Goal: Information Seeking & Learning: Learn about a topic

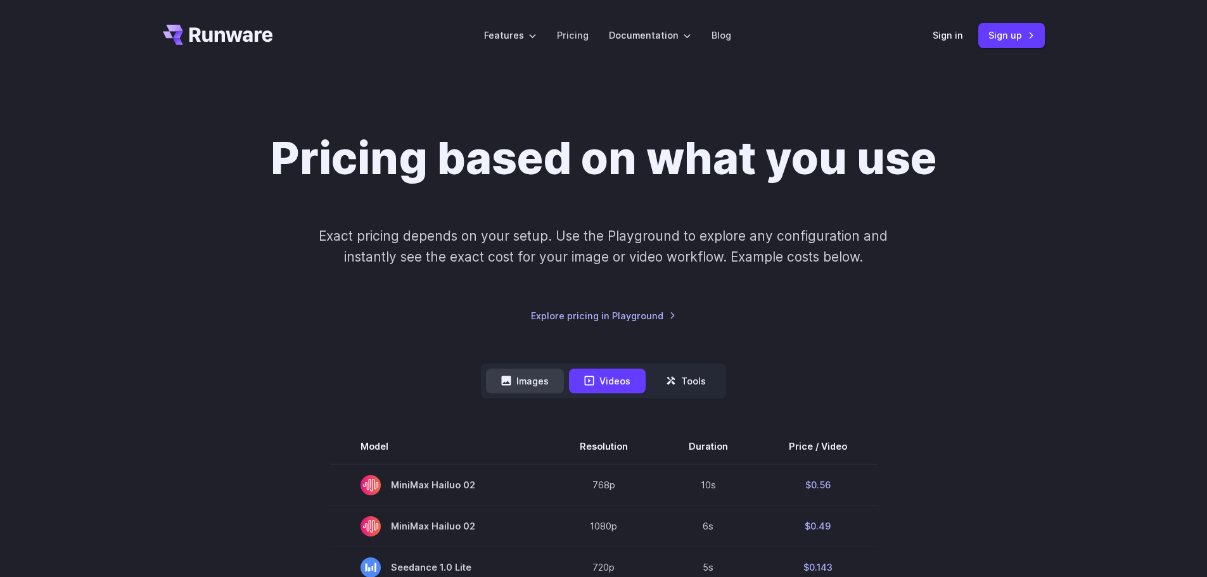
click at [537, 372] on button "Images" at bounding box center [525, 381] width 78 height 25
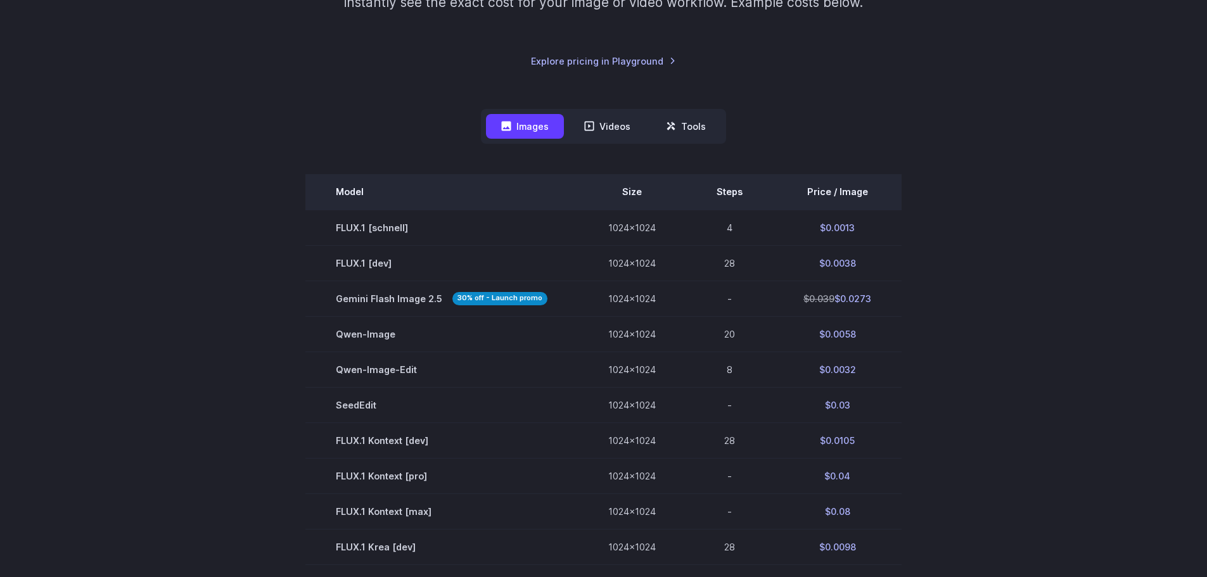
scroll to position [253, 0]
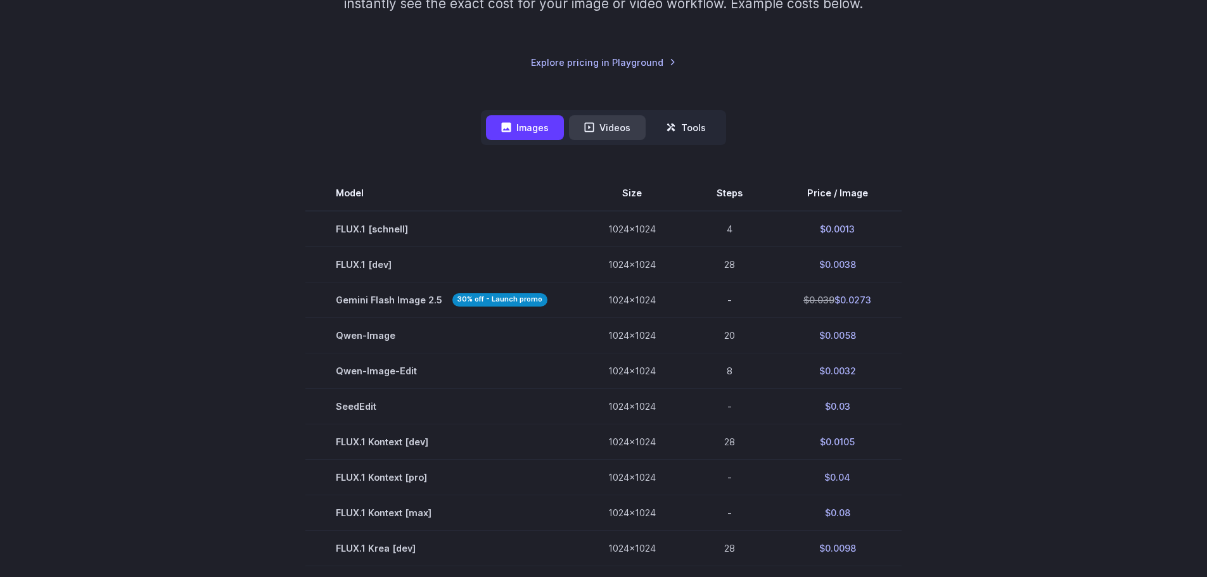
click at [609, 134] on button "Videos" at bounding box center [607, 127] width 77 height 25
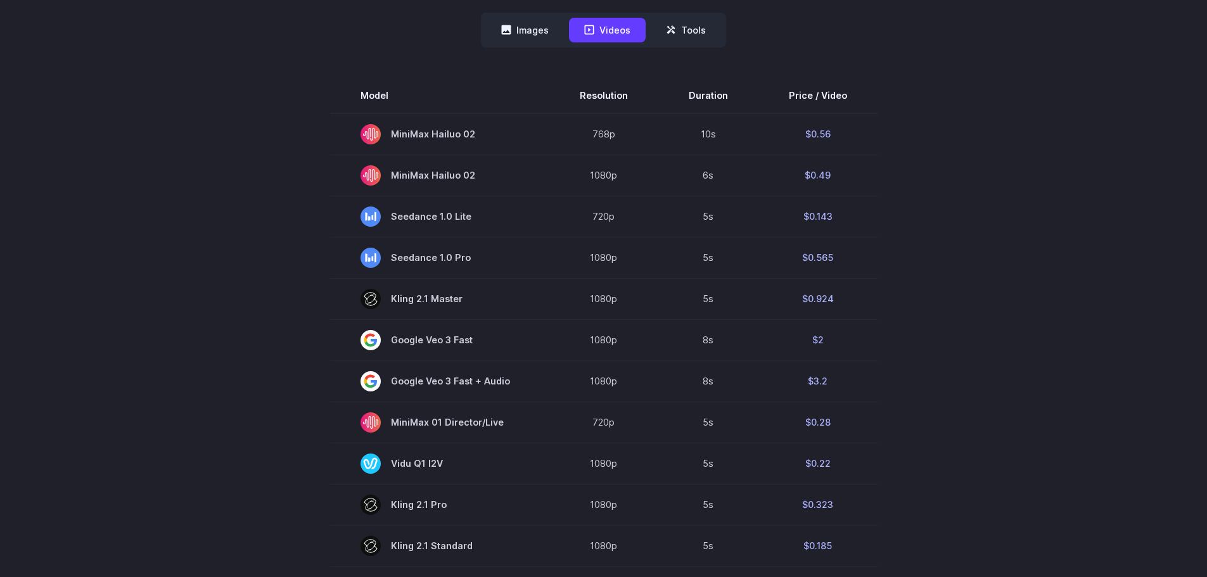
scroll to position [380, 0]
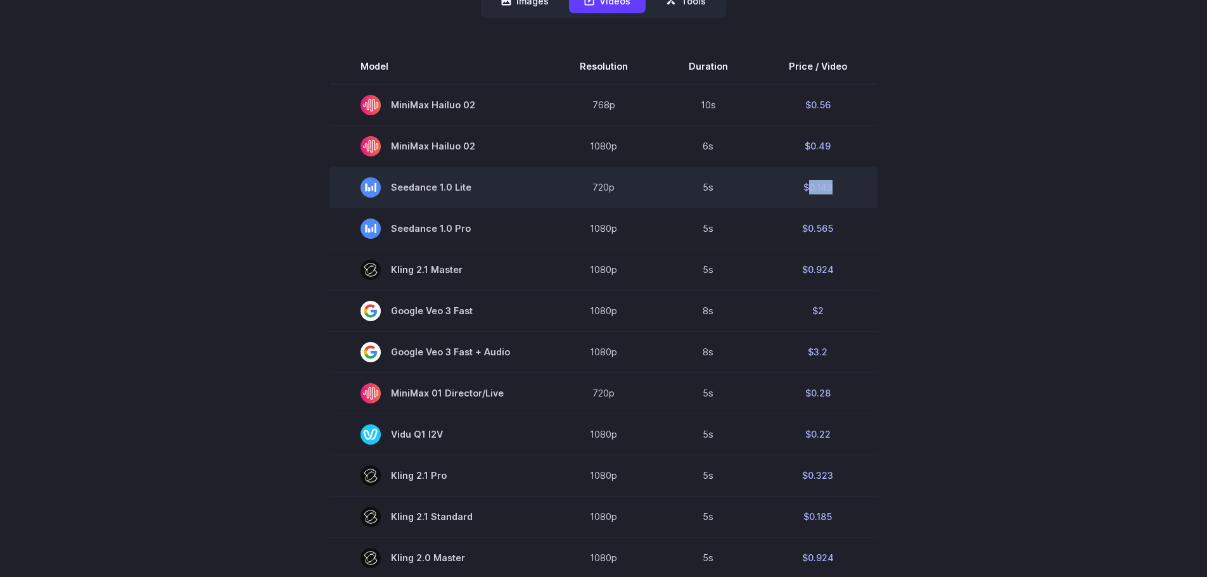
drag, startPoint x: 834, startPoint y: 187, endPoint x: 807, endPoint y: 185, distance: 27.3
click at [807, 185] on td "$0.143" at bounding box center [817, 187] width 119 height 41
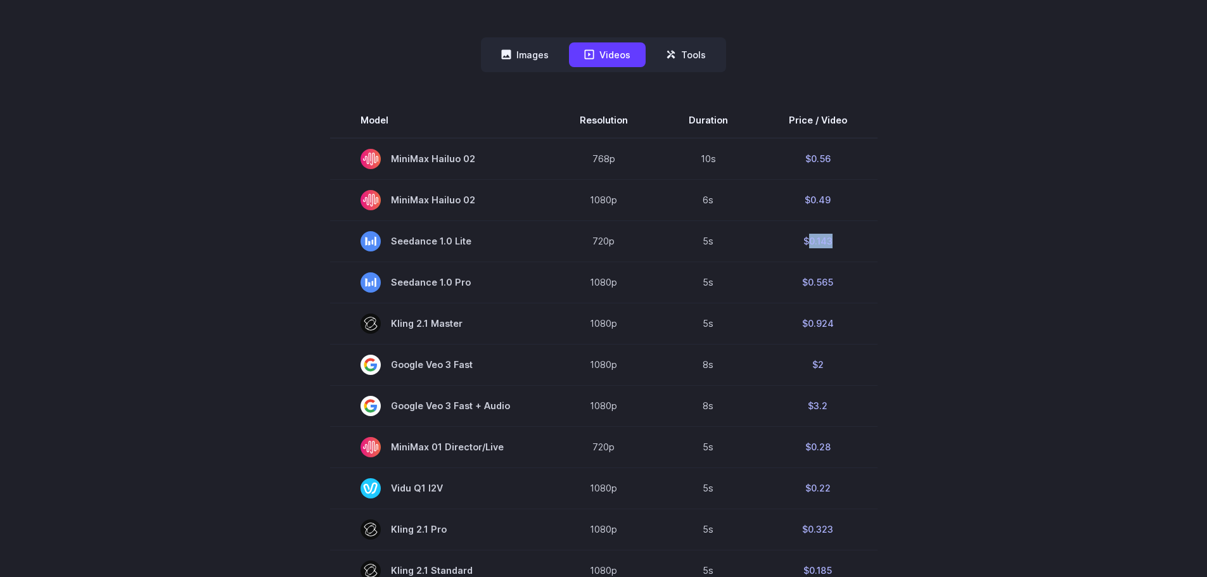
scroll to position [253, 0]
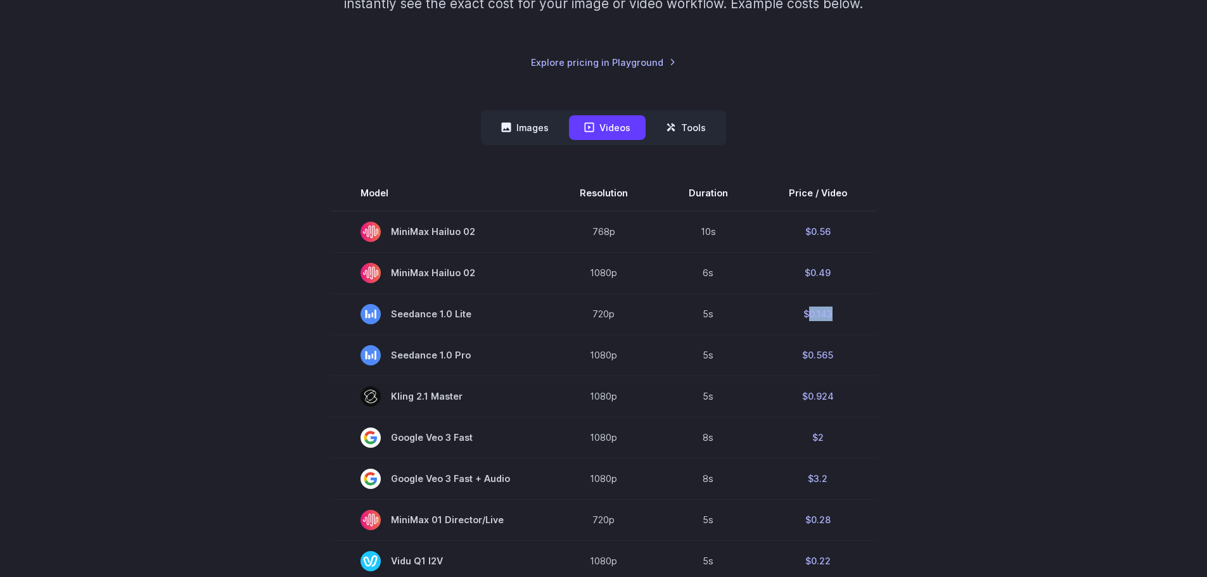
copy td "0.143"
click at [1045, 150] on div "Pricing based on what you use Exact pricing depends on your setup. Use the Play…" at bounding box center [604, 484] width 912 height 1212
click at [545, 124] on button "Images" at bounding box center [525, 127] width 78 height 25
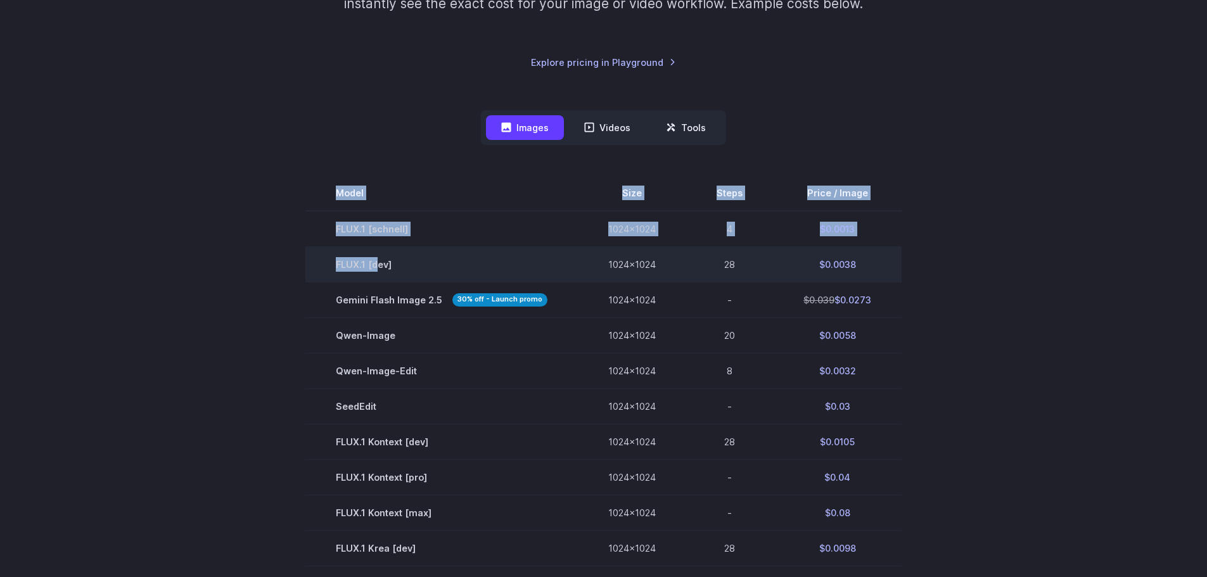
drag, startPoint x: 801, startPoint y: 301, endPoint x: 378, endPoint y: 279, distance: 423.1
click at [378, 279] on section "Model Size Steps Price / Image FLUX.1 [[PERSON_NAME]] 1024x1024 4 $0.0013 FLUX.…" at bounding box center [604, 530] width 882 height 710
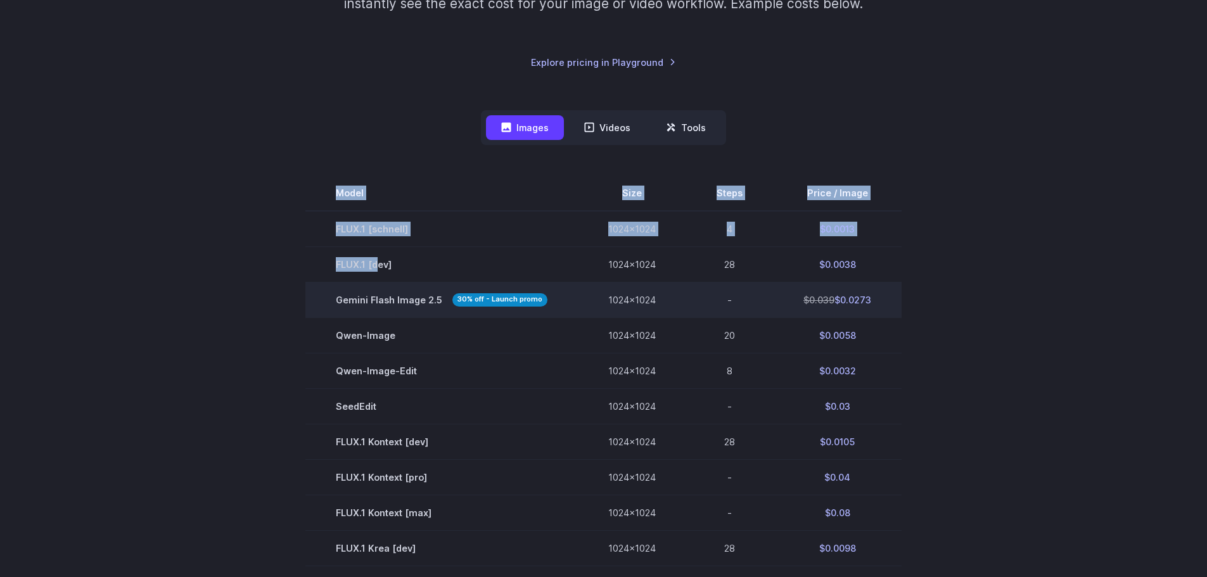
click at [376, 298] on span "Gemini Flash Image 2.5 30% off - Launch promo" at bounding box center [442, 300] width 212 height 15
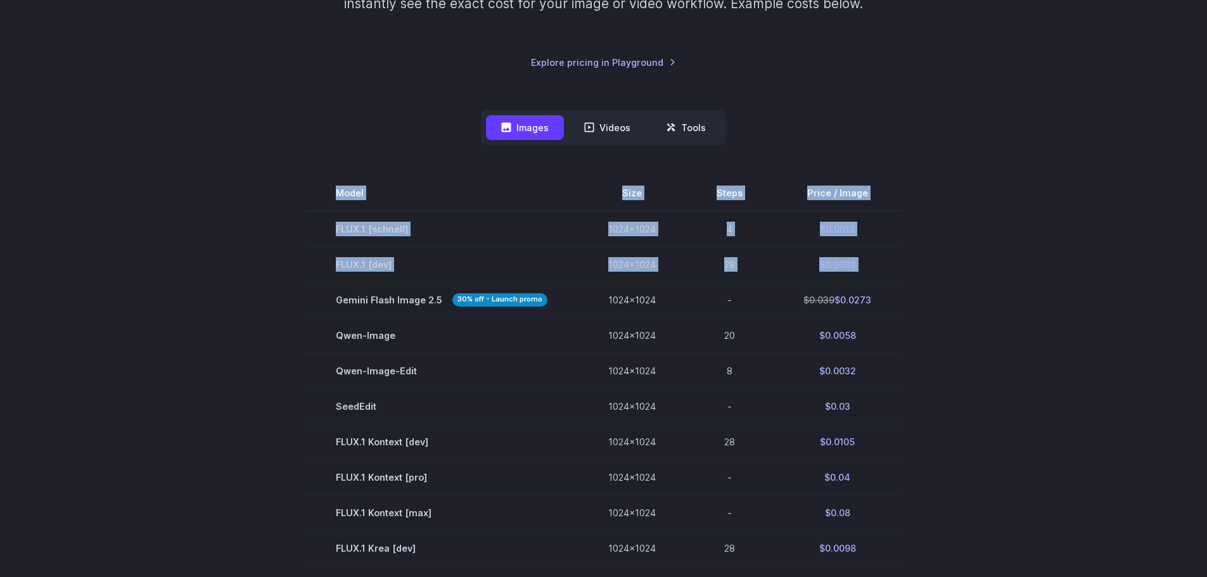
drag, startPoint x: 329, startPoint y: 295, endPoint x: 934, endPoint y: 295, distance: 604.3
click at [934, 295] on section "Model Size Steps Price / Image FLUX.1 [[PERSON_NAME]] 1024x1024 4 $0.0013 FLUX.…" at bounding box center [604, 530] width 882 height 710
click at [934, 296] on section "Model Size Steps Price / Image FLUX.1 [[PERSON_NAME]] 1024x1024 4 $0.0013 FLUX.…" at bounding box center [604, 530] width 882 height 710
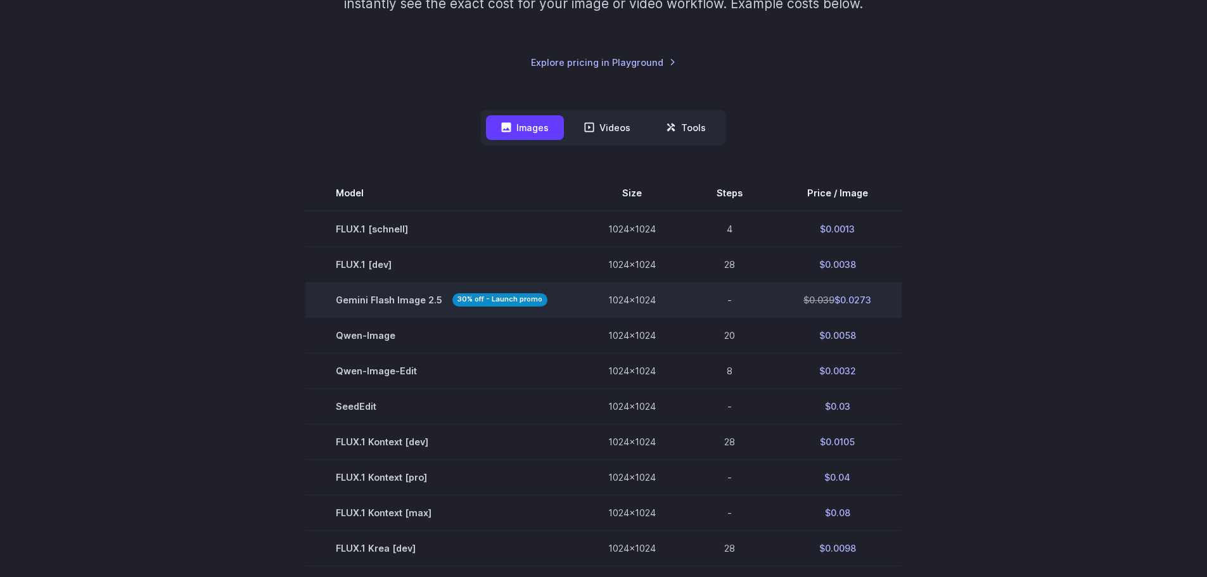
drag, startPoint x: 888, startPoint y: 303, endPoint x: 733, endPoint y: 292, distance: 155.0
click at [733, 292] on tr "Gemini Flash Image 2.5 30% off - Launch promo 1024x1024 - $0.039 $0.0273" at bounding box center [603, 299] width 596 height 35
click at [887, 306] on td "$0.039 $0.0273" at bounding box center [837, 299] width 129 height 35
click at [874, 295] on td "$0.039 $0.0273" at bounding box center [837, 299] width 129 height 35
click at [899, 308] on td "$0.039 $0.0273" at bounding box center [837, 299] width 129 height 35
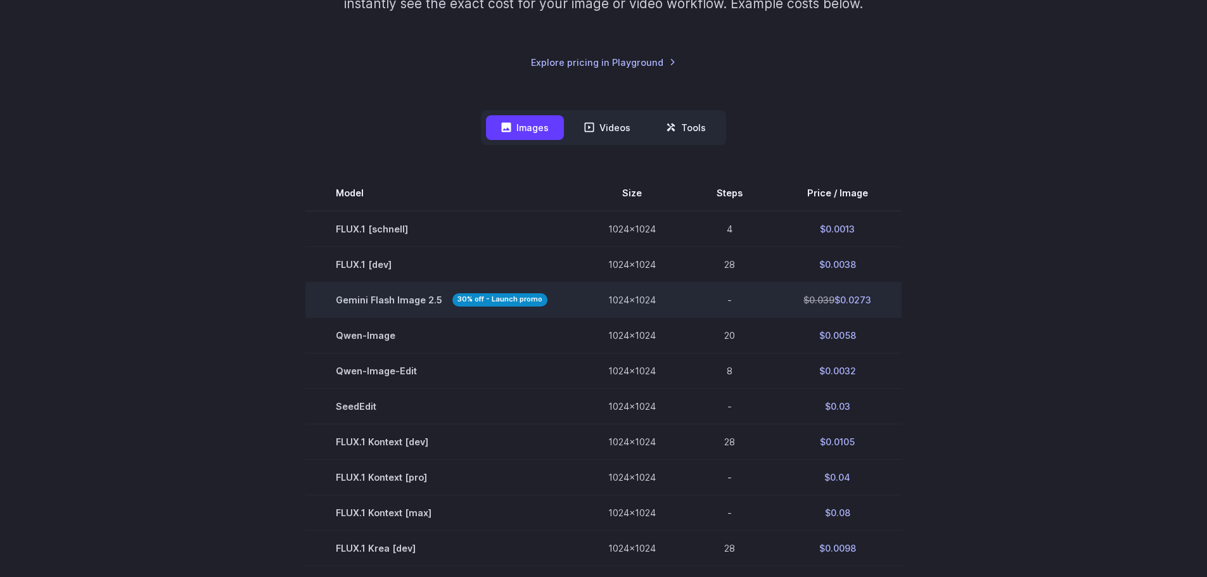
drag, startPoint x: 883, startPoint y: 303, endPoint x: 837, endPoint y: 303, distance: 45.6
click at [837, 303] on td "$0.039 $0.0273" at bounding box center [837, 299] width 129 height 35
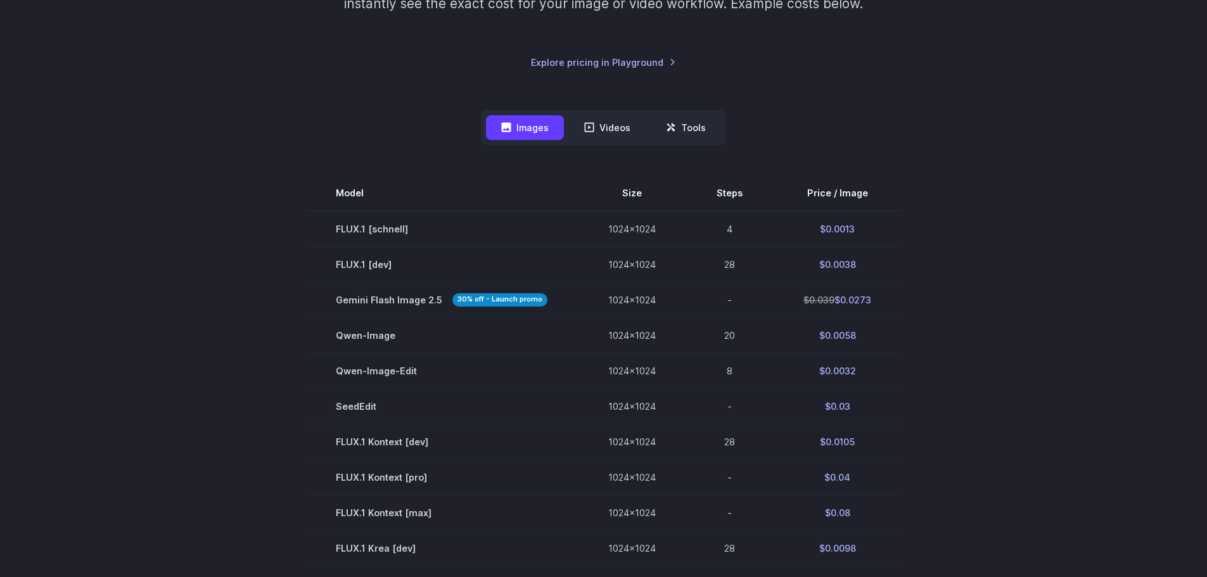
copy td "0.0273"
click at [1168, 233] on div "Pricing based on what you use Exact pricing depends on your setup. Use the Play…" at bounding box center [603, 410] width 1207 height 1185
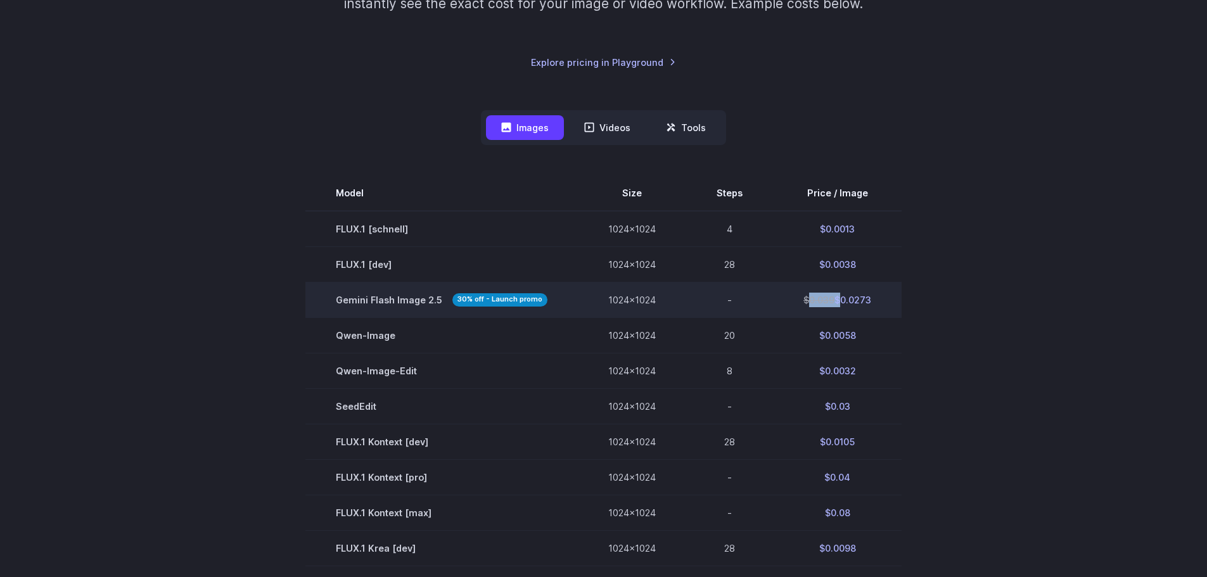
drag, startPoint x: 832, startPoint y: 302, endPoint x: 806, endPoint y: 300, distance: 26.0
click at [806, 300] on td "$0.039 $0.0273" at bounding box center [837, 299] width 129 height 35
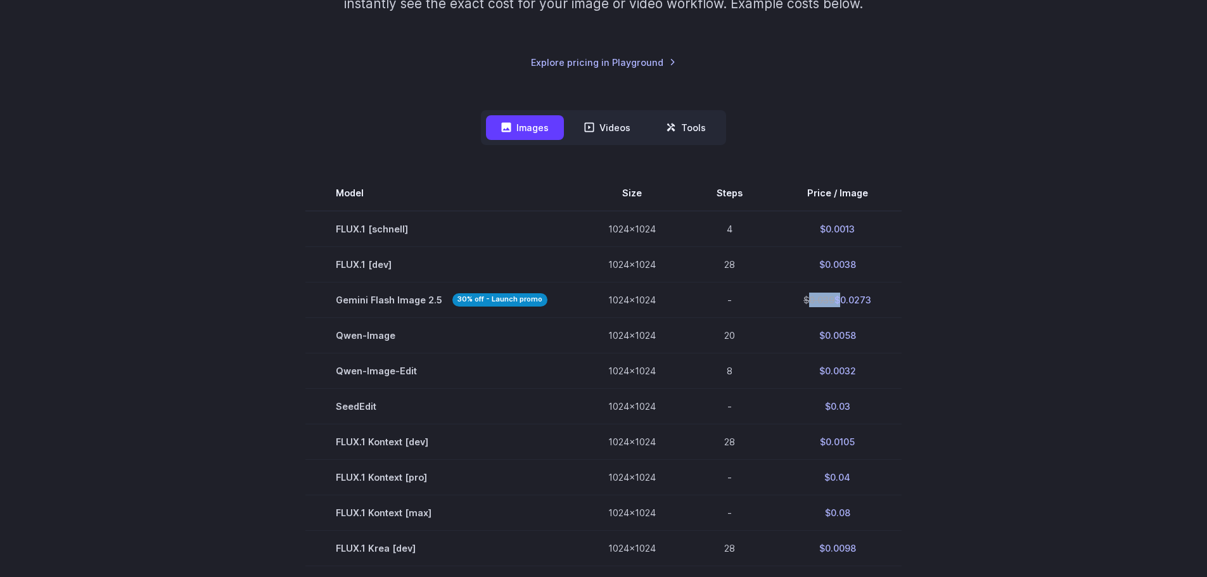
copy td "0.039"
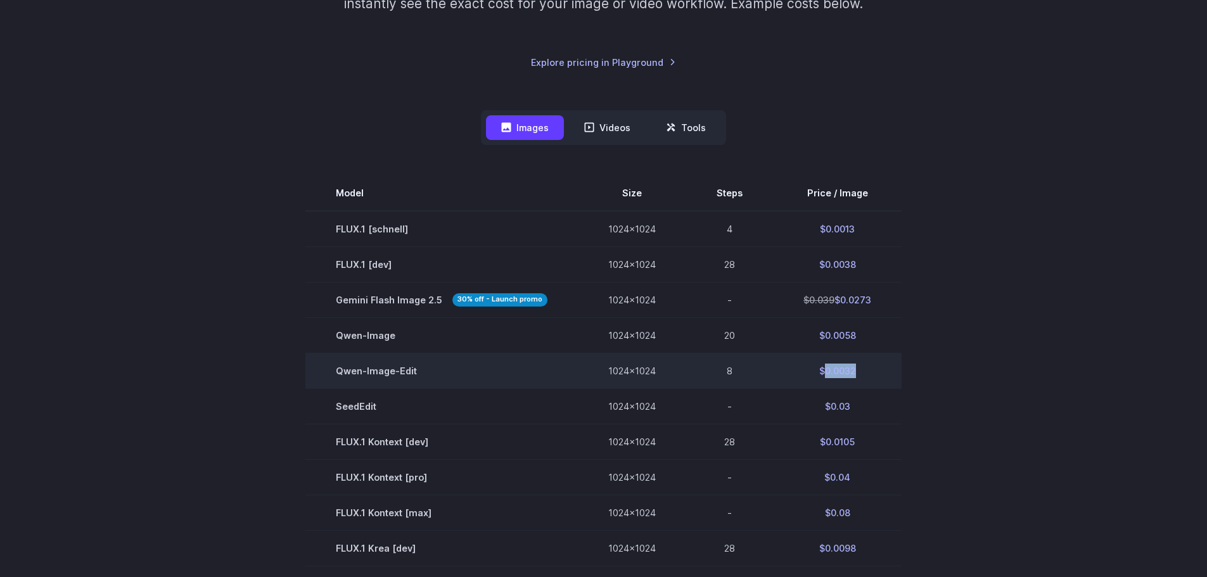
drag, startPoint x: 856, startPoint y: 368, endPoint x: 821, endPoint y: 371, distance: 35.6
click at [821, 371] on td "$0.0032" at bounding box center [837, 370] width 129 height 35
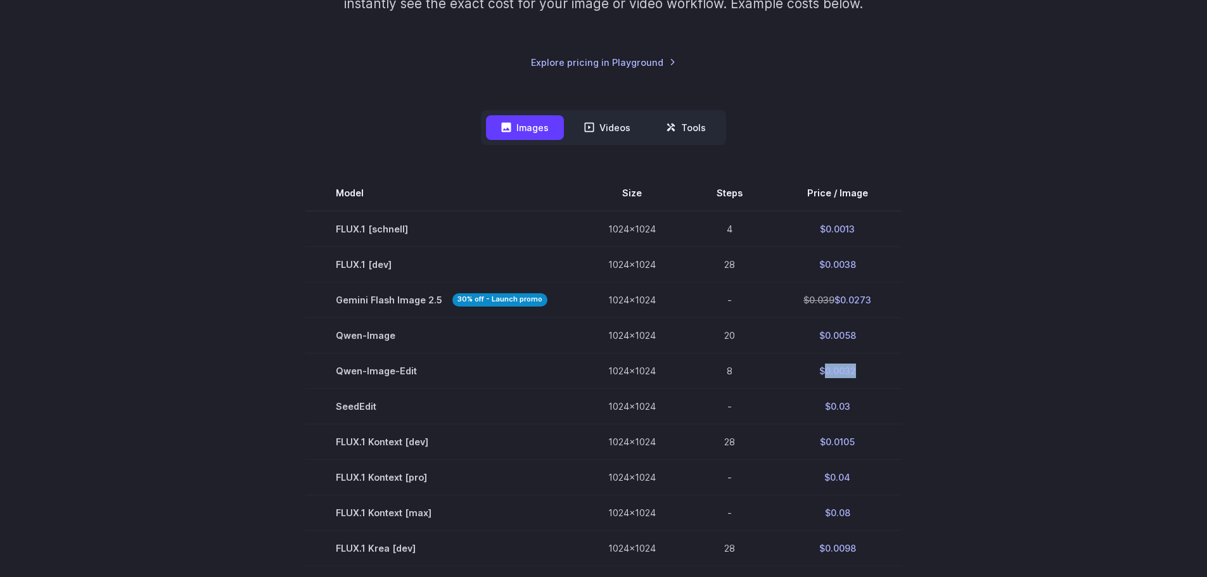
copy td "0.0032"
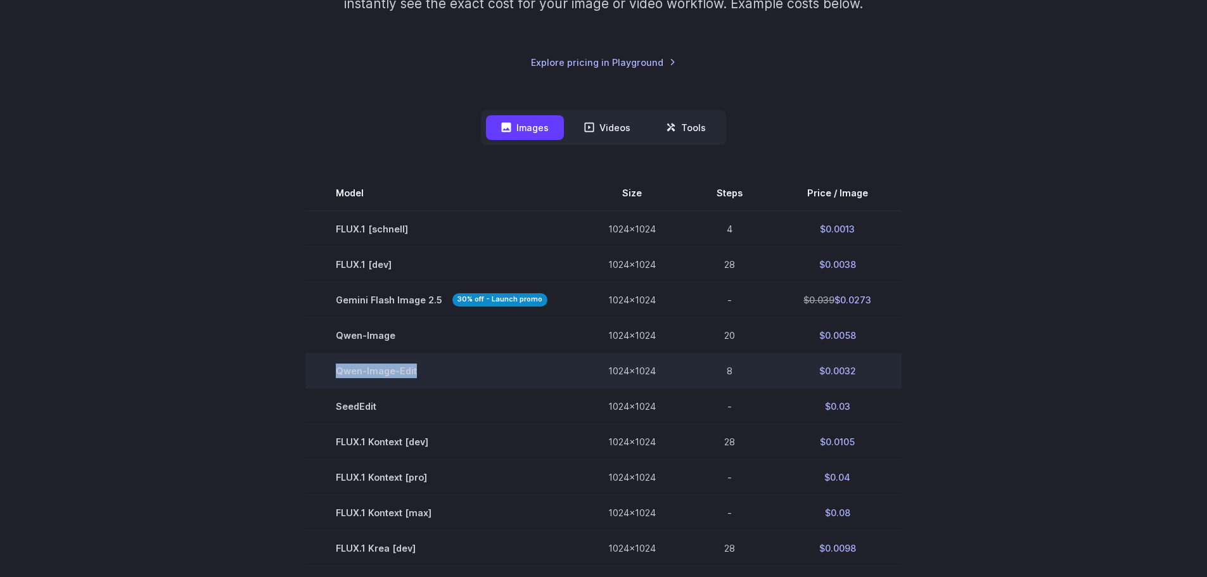
drag, startPoint x: 450, startPoint y: 378, endPoint x: 336, endPoint y: 372, distance: 114.1
click at [336, 372] on td "Qwen-Image-Edit" at bounding box center [441, 370] width 272 height 35
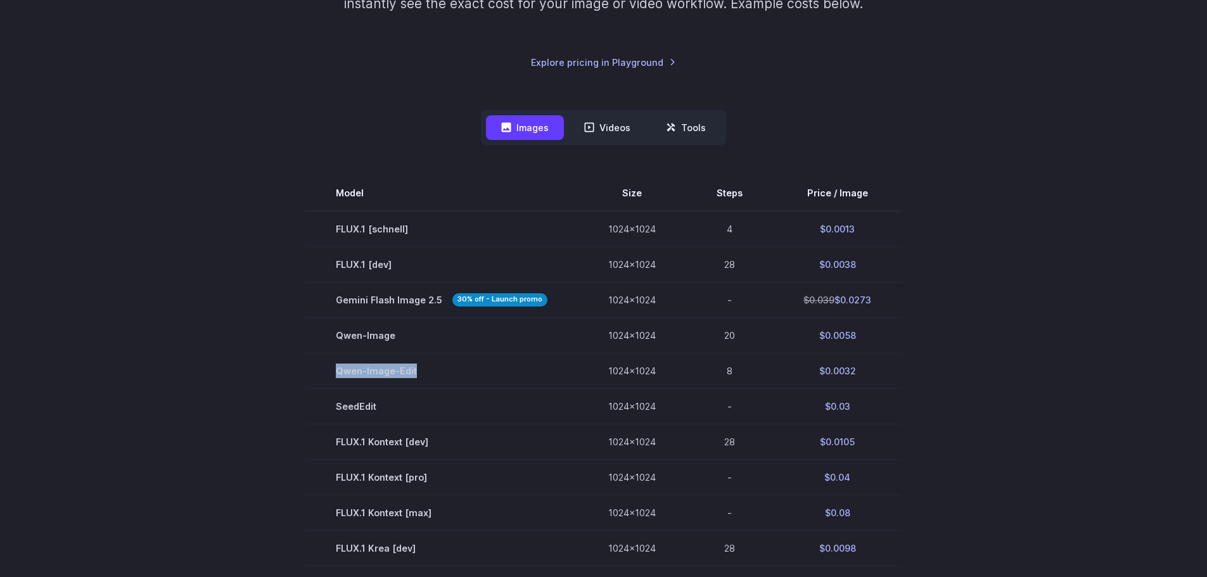
copy td "Qwen-Image-Edit"
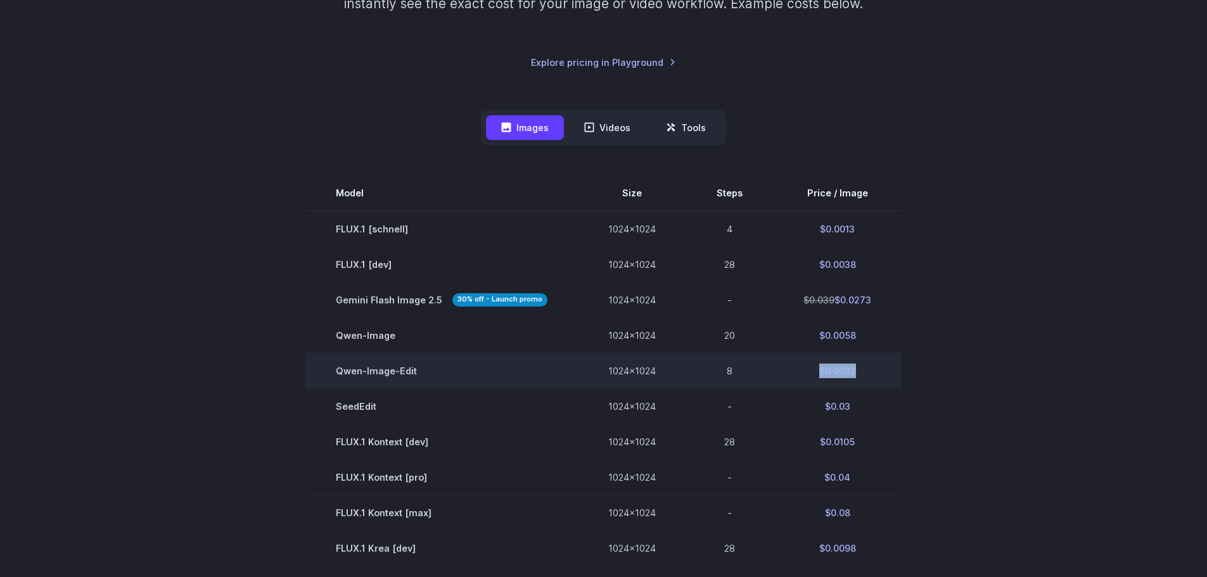
click at [865, 372] on td "$0.0032" at bounding box center [837, 370] width 129 height 35
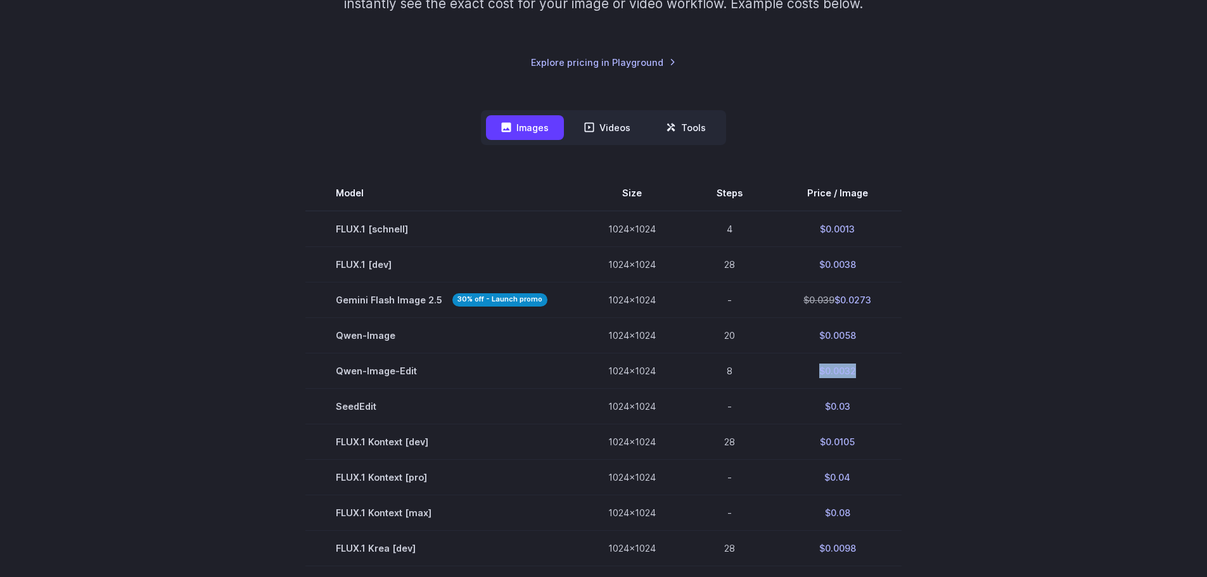
copy td "$0.0032"
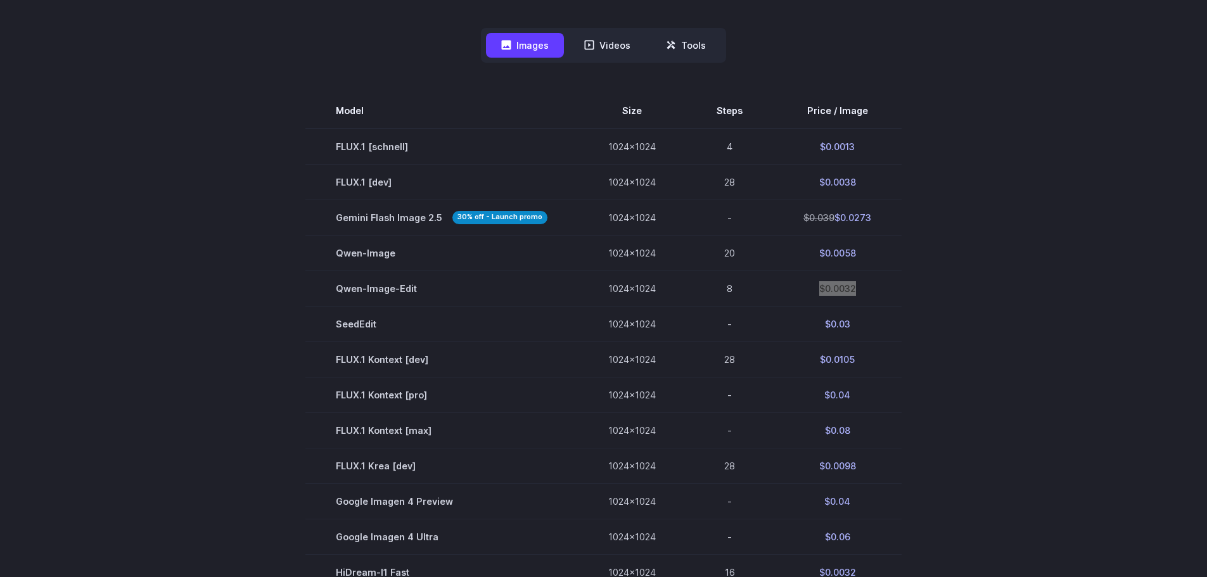
scroll to position [380, 0]
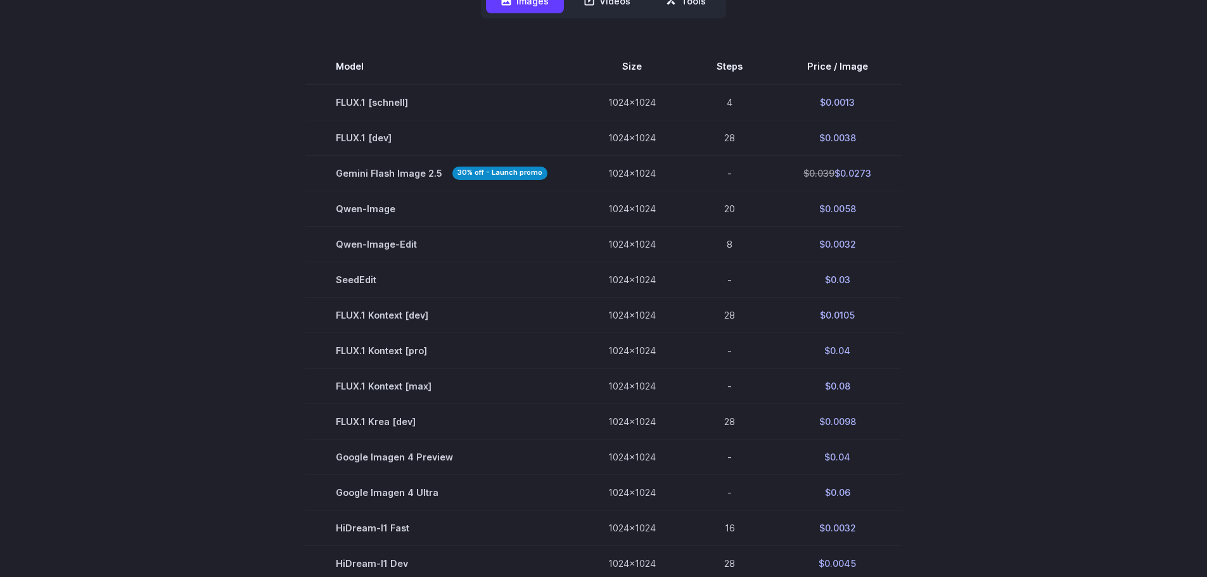
click at [904, 289] on section "Model Size Steps Price / Image FLUX.1 [[PERSON_NAME]] 1024x1024 4 $0.0013 FLUX.…" at bounding box center [604, 404] width 882 height 710
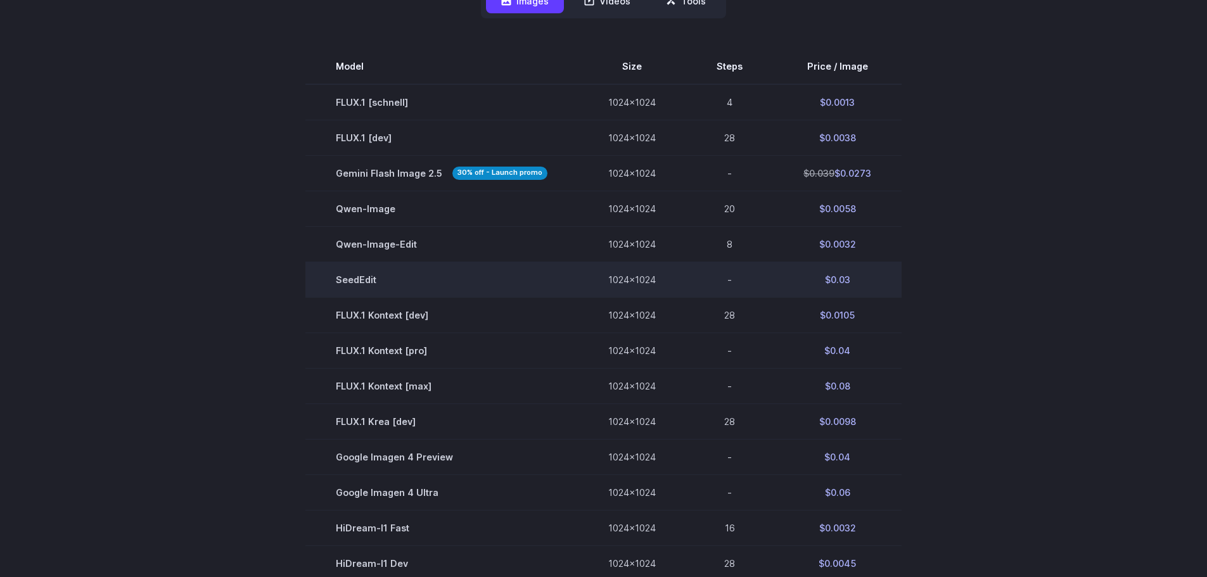
click at [342, 278] on td "SeedEdit" at bounding box center [441, 279] width 272 height 35
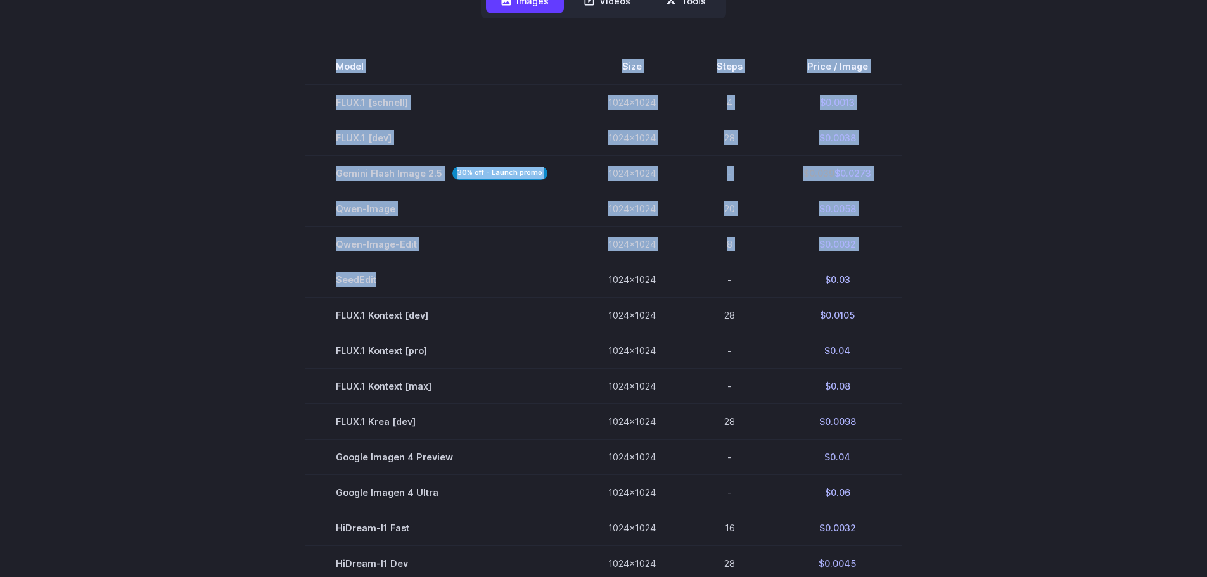
drag, startPoint x: 381, startPoint y: 282, endPoint x: 293, endPoint y: 271, distance: 88.8
click at [299, 271] on section "Model Size Steps Price / Image FLUX.1 [[PERSON_NAME]] 1024x1024 4 $0.0013 FLUX.…" at bounding box center [604, 404] width 882 height 710
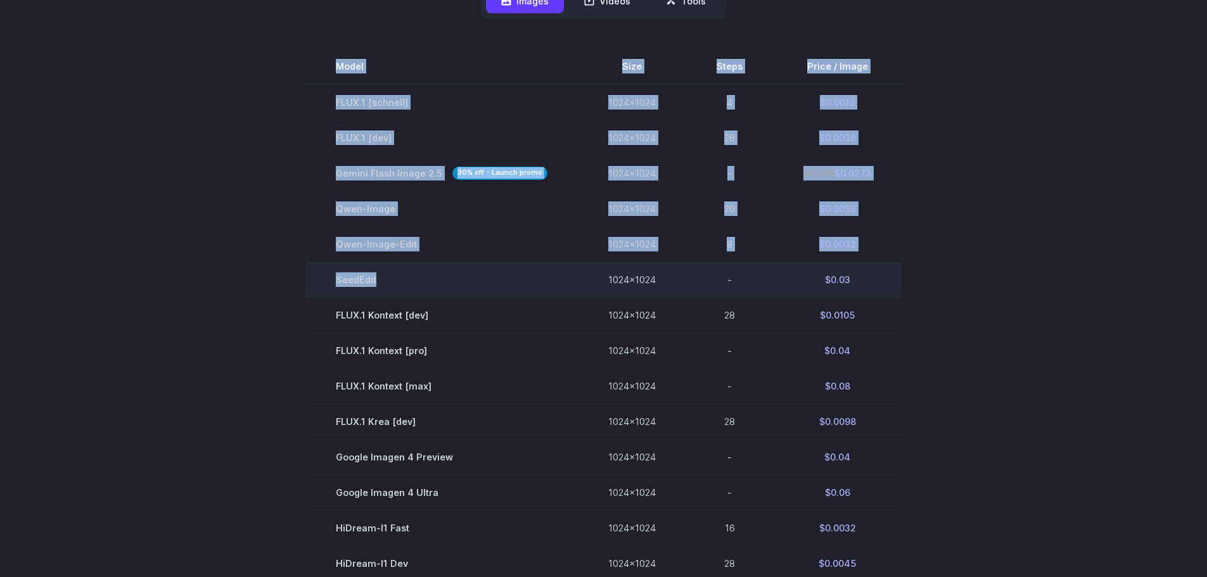
click at [335, 267] on td "SeedEdit" at bounding box center [441, 279] width 272 height 35
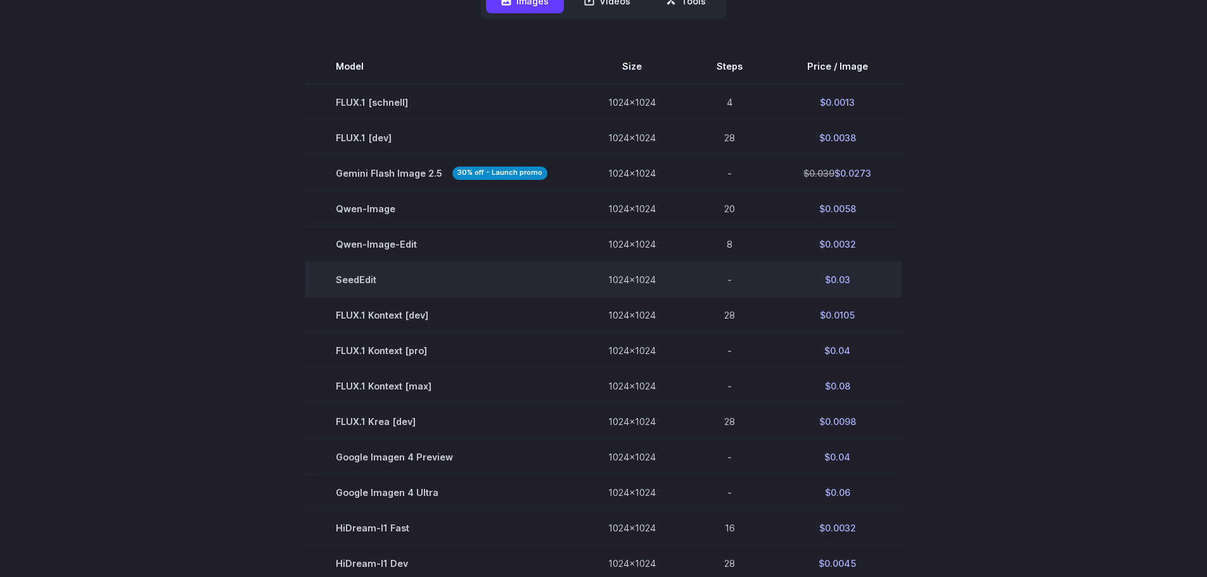
click at [360, 282] on td "SeedEdit" at bounding box center [441, 279] width 272 height 35
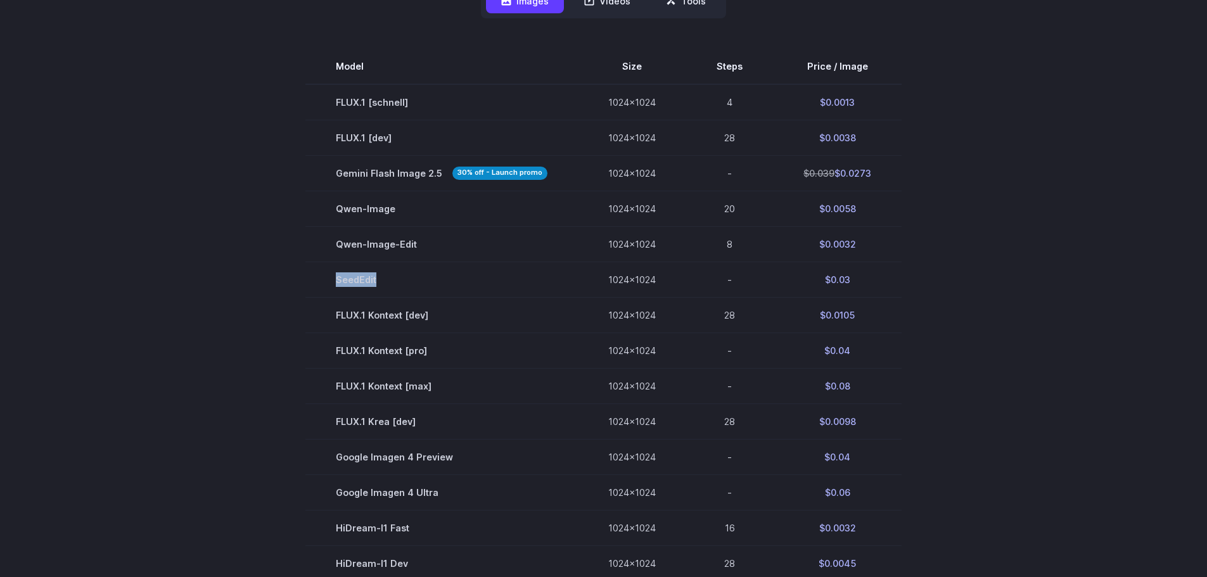
copy td "SeedEdit"
